Goal: Task Accomplishment & Management: Complete application form

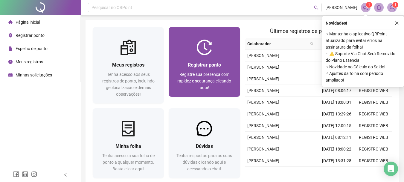
click at [202, 81] on span "Registre sua presença com rapidez e segurança clicando aqui!" at bounding box center [204, 81] width 54 height 18
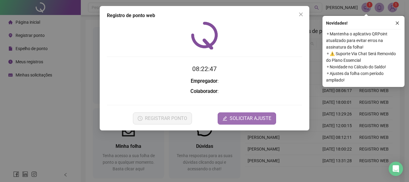
click at [249, 98] on form at bounding box center [204, 98] width 195 height 0
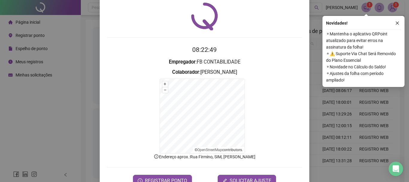
scroll to position [37, 0]
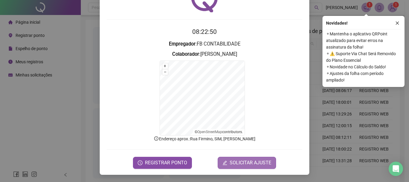
click at [246, 163] on span "SOLICITAR AJUSTE" at bounding box center [250, 162] width 42 height 7
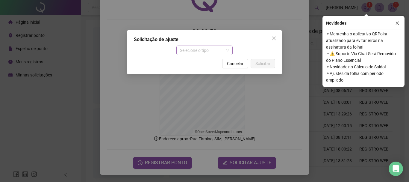
click at [213, 51] on span "Selecione o tipo" at bounding box center [204, 50] width 49 height 9
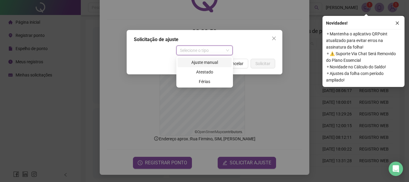
click at [210, 65] on div "Ajuste manual" at bounding box center [204, 62] width 47 height 7
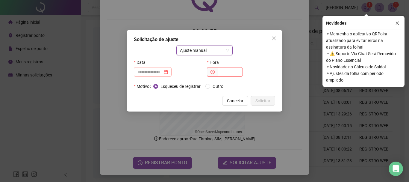
click at [168, 73] on div at bounding box center [152, 72] width 31 height 7
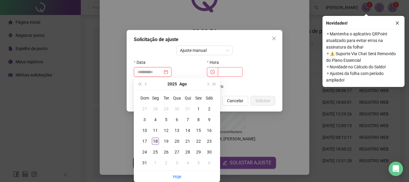
type input "**********"
click at [154, 143] on div "18" at bounding box center [155, 140] width 7 height 7
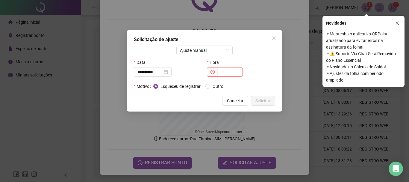
click at [223, 73] on input "text" at bounding box center [230, 72] width 25 height 10
type input "*****"
click at [211, 86] on span "Outro" at bounding box center [218, 86] width 16 height 7
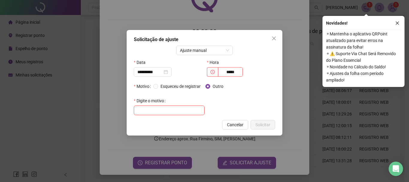
click at [186, 110] on input "text" at bounding box center [169, 110] width 71 height 10
type input "**********"
click at [262, 124] on span "Solicitar" at bounding box center [262, 124] width 15 height 7
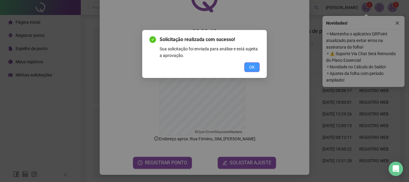
click at [250, 68] on span "OK" at bounding box center [252, 67] width 6 height 7
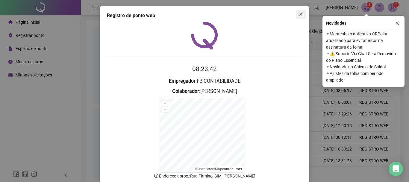
click at [299, 16] on icon "close" at bounding box center [300, 14] width 5 height 5
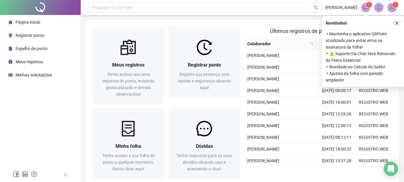
click at [397, 23] on icon "close" at bounding box center [397, 23] width 3 height 3
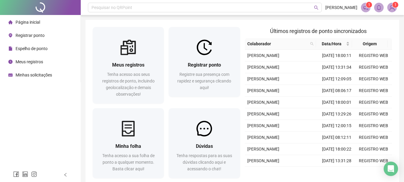
click at [363, 4] on span at bounding box center [366, 8] width 10 height 10
